Goal: Find specific page/section: Find specific page/section

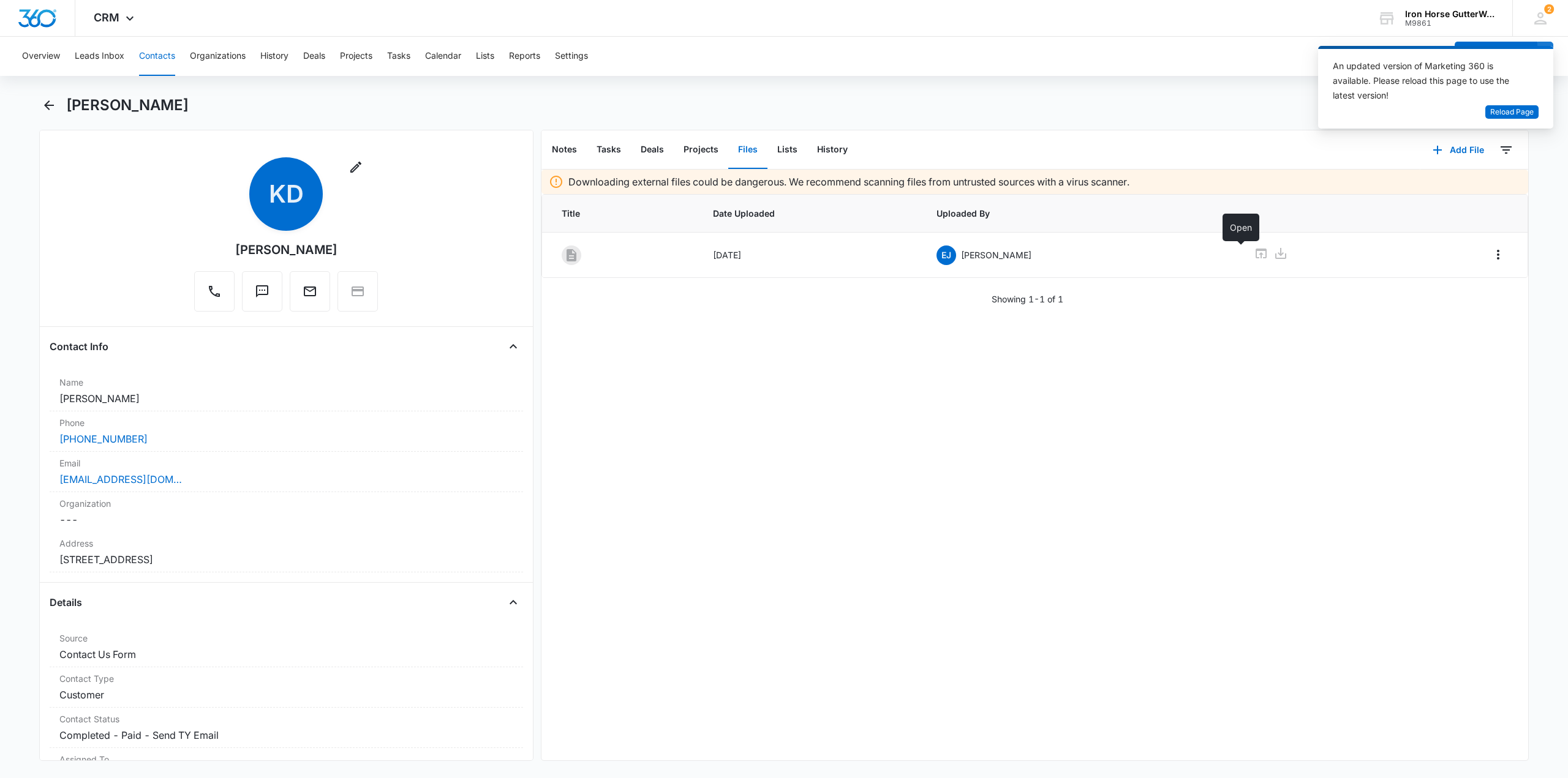
scroll to position [546, 0]
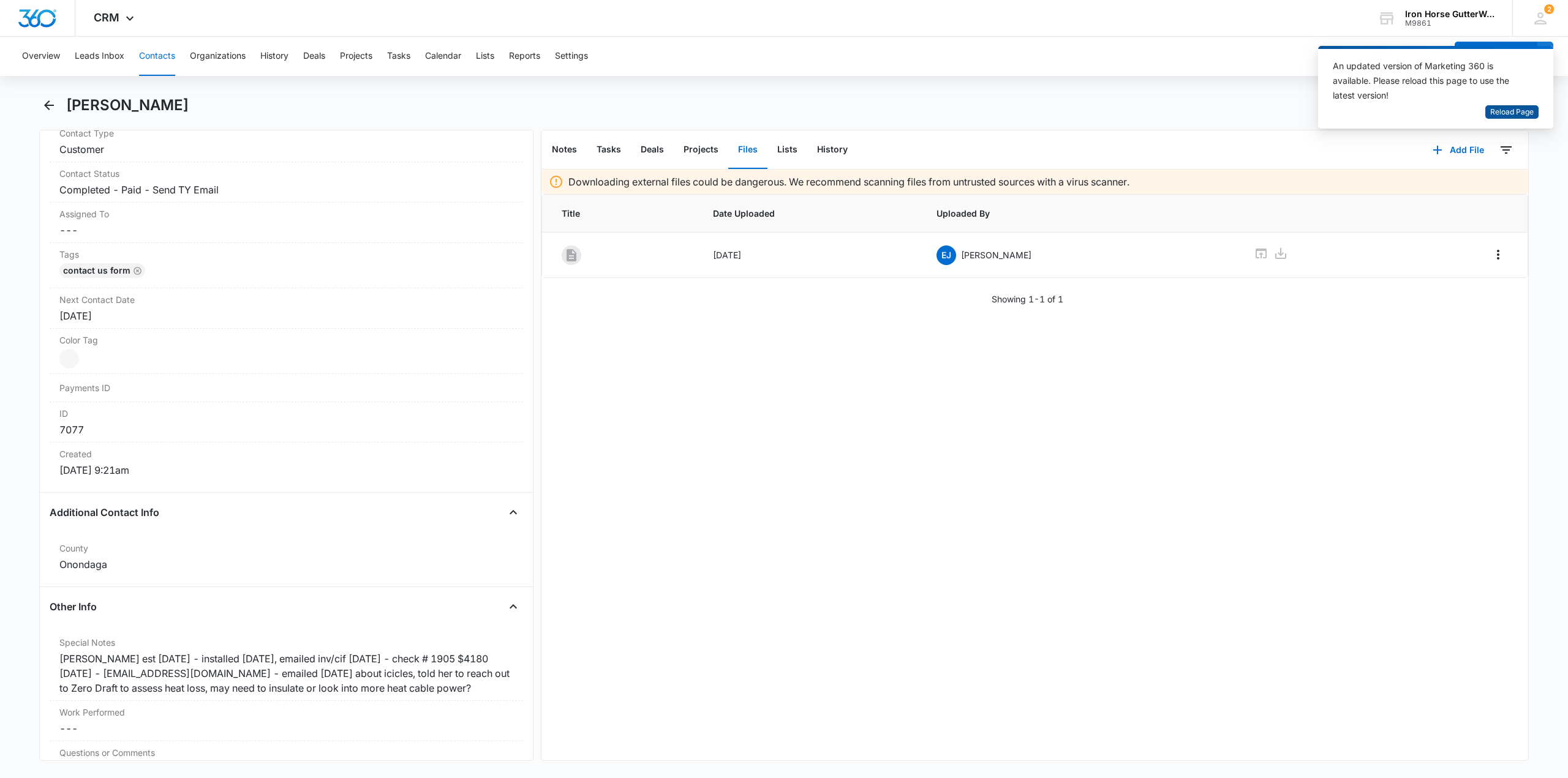
click at [1503, 113] on span "Reload Page" at bounding box center [1512, 112] width 43 height 12
